Goal: Transaction & Acquisition: Register for event/course

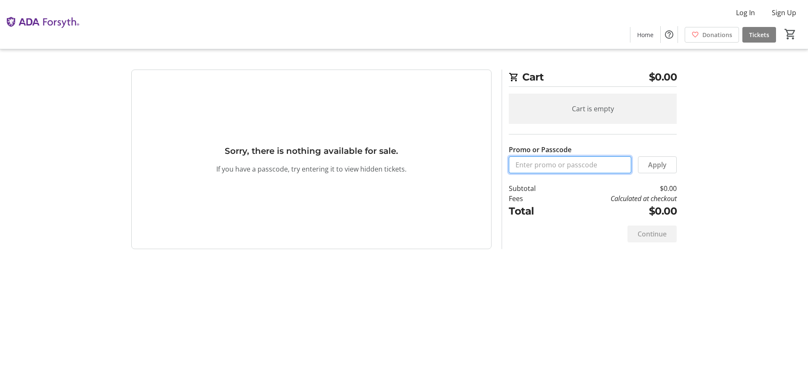
click at [557, 171] on input "Promo or Passcode" at bounding box center [570, 164] width 123 height 17
click at [657, 163] on span "Apply" at bounding box center [657, 165] width 19 height 10
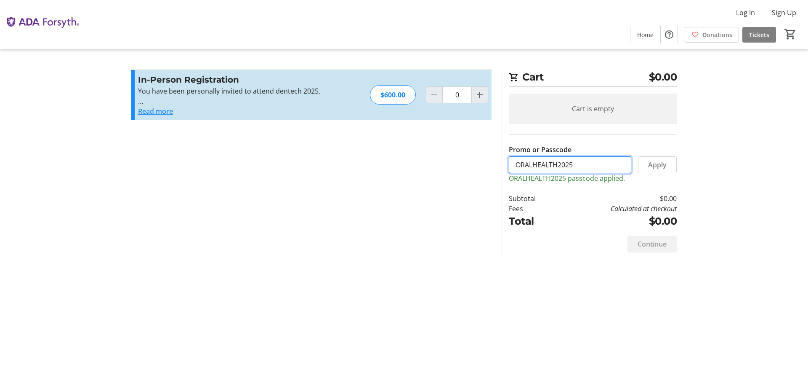
click at [571, 170] on input "ORALHEALTH2025" at bounding box center [570, 164] width 123 height 17
click at [556, 156] on input "ORALHEALTH2025" at bounding box center [570, 164] width 123 height 17
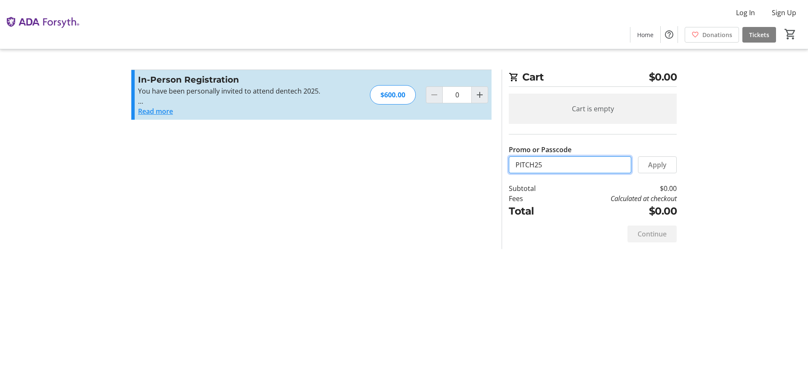
type input "PITCH25"
click at [472, 85] on div "In-Person Registration You have been personally invited to attend dentech 2025.…" at bounding box center [311, 95] width 360 height 50
click at [476, 91] on mat-icon "Increment by one" at bounding box center [480, 95] width 10 height 10
type input "1"
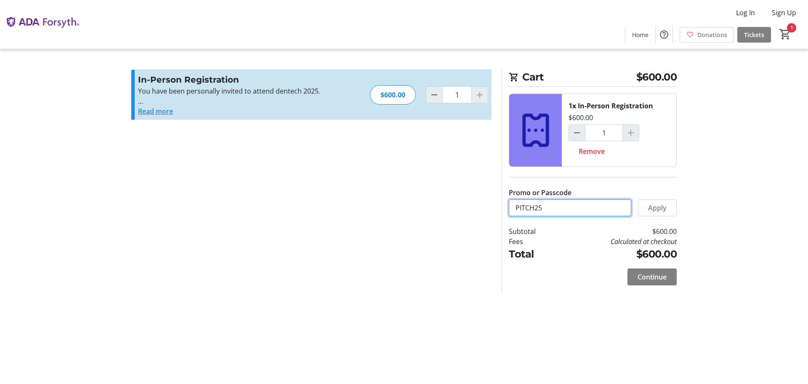
click at [573, 209] on input "PITCH25" at bounding box center [570, 207] width 123 height 17
drag, startPoint x: 652, startPoint y: 210, endPoint x: 701, endPoint y: 210, distance: 49.3
click at [653, 210] on span "Apply" at bounding box center [657, 208] width 19 height 10
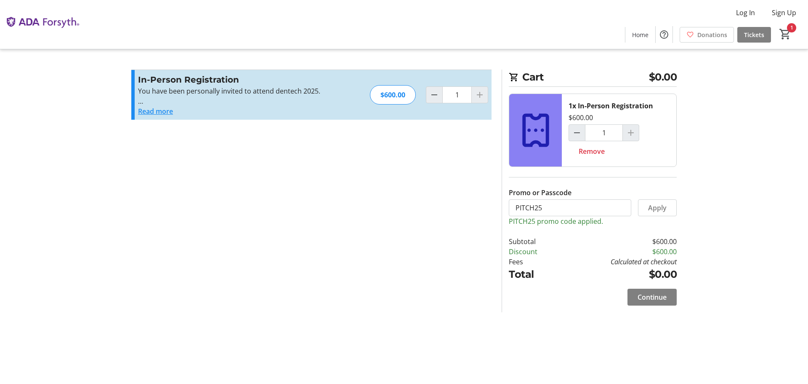
click at [759, 178] on tr-checkout-feature-upsell-ui "Cart $0.00 1x In-Person Registration $600.00 1 Remove Promo or Passcode Apply P…" at bounding box center [404, 192] width 808 height 384
click at [334, 207] on section "Promo or Passcode Apply PITCH25 promo code applied. In-Person Registration You …" at bounding box center [311, 190] width 371 height 243
click at [664, 300] on span "Continue" at bounding box center [652, 297] width 29 height 10
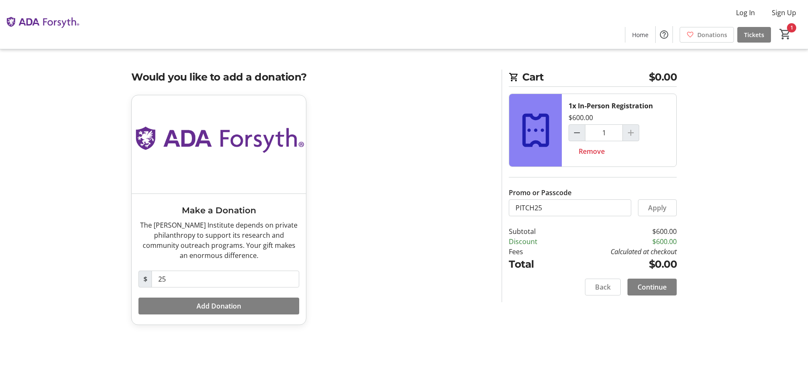
click at [526, 77] on h2 "Cart $0.00" at bounding box center [593, 77] width 168 height 17
click at [45, 29] on img at bounding box center [42, 24] width 75 height 42
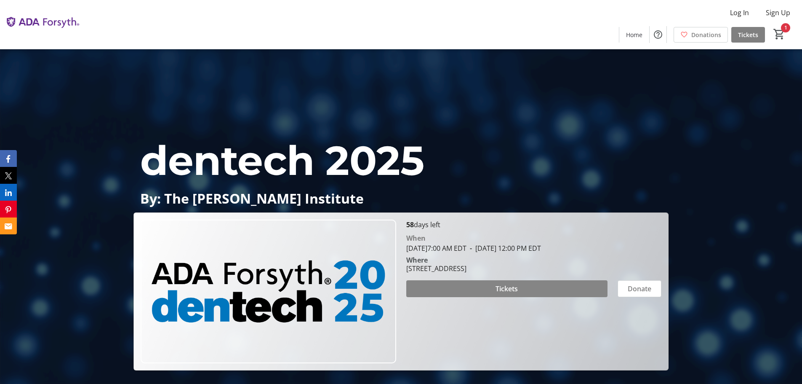
click at [469, 287] on span at bounding box center [506, 288] width 201 height 20
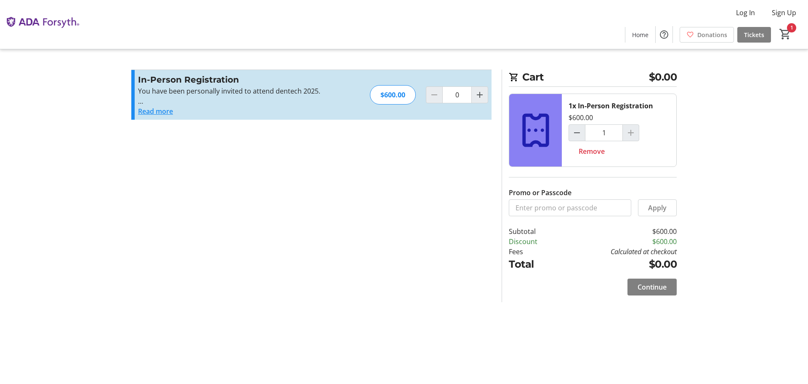
type input "1"
click at [544, 202] on input "Promo or Passcode" at bounding box center [570, 207] width 123 height 17
type input "ORALHEALTH2025"
click at [674, 203] on span at bounding box center [658, 207] width 38 height 20
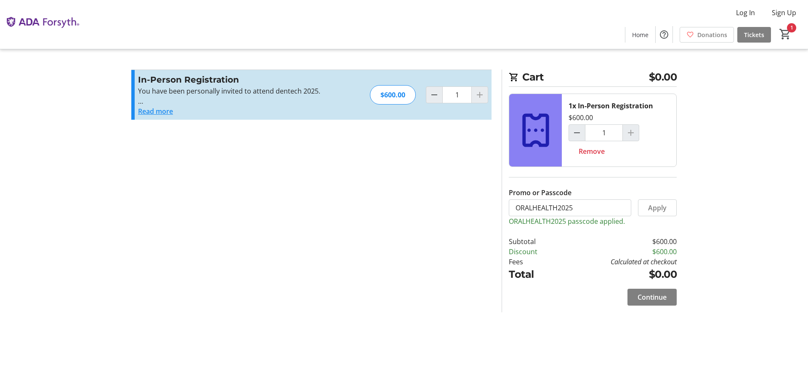
click at [714, 209] on tr-checkout-feature-upsell-ui "Cart $0.00 1x In-Person Registration $600.00 1 Remove Promo or Passcode Apply O…" at bounding box center [404, 192] width 808 height 384
